Goal: Find specific page/section: Find specific page/section

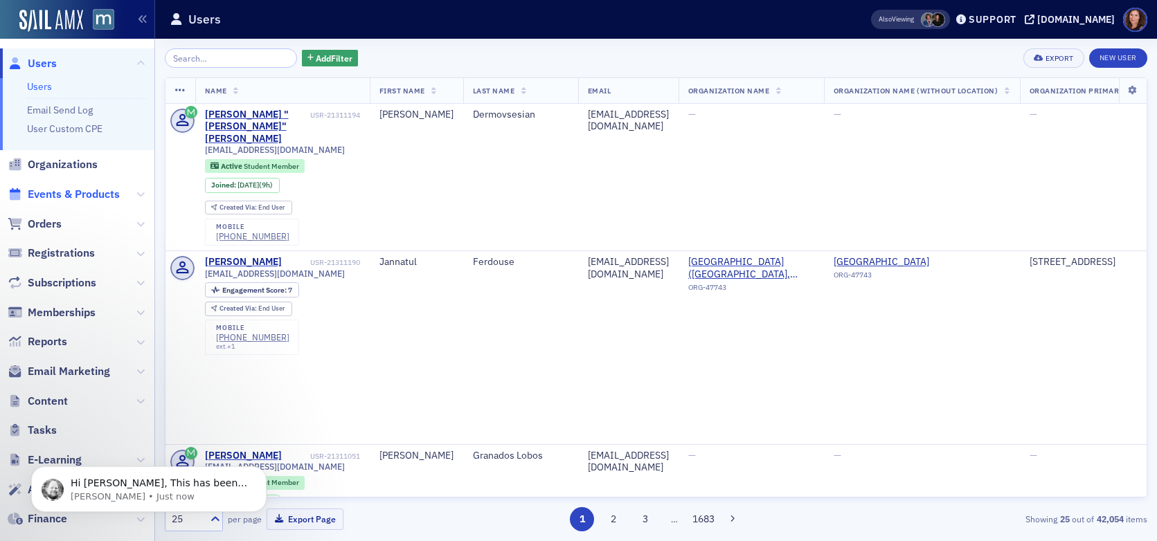
click at [79, 193] on span "Events & Products" at bounding box center [74, 194] width 92 height 15
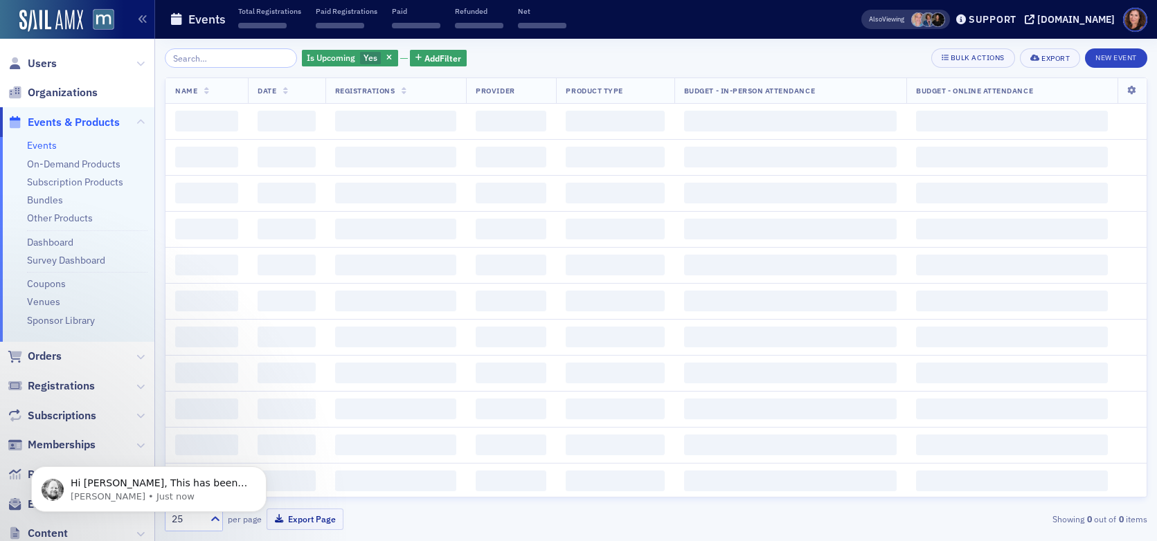
click at [224, 58] on input "search" at bounding box center [231, 57] width 132 height 19
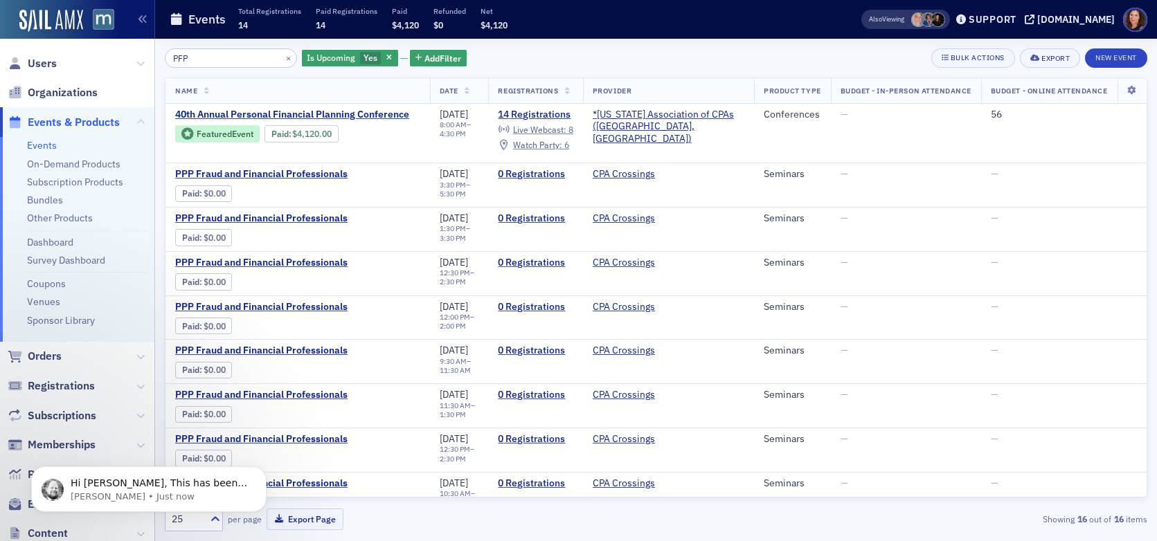
type input "PFP"
